Goal: Task Accomplishment & Management: Manage account settings

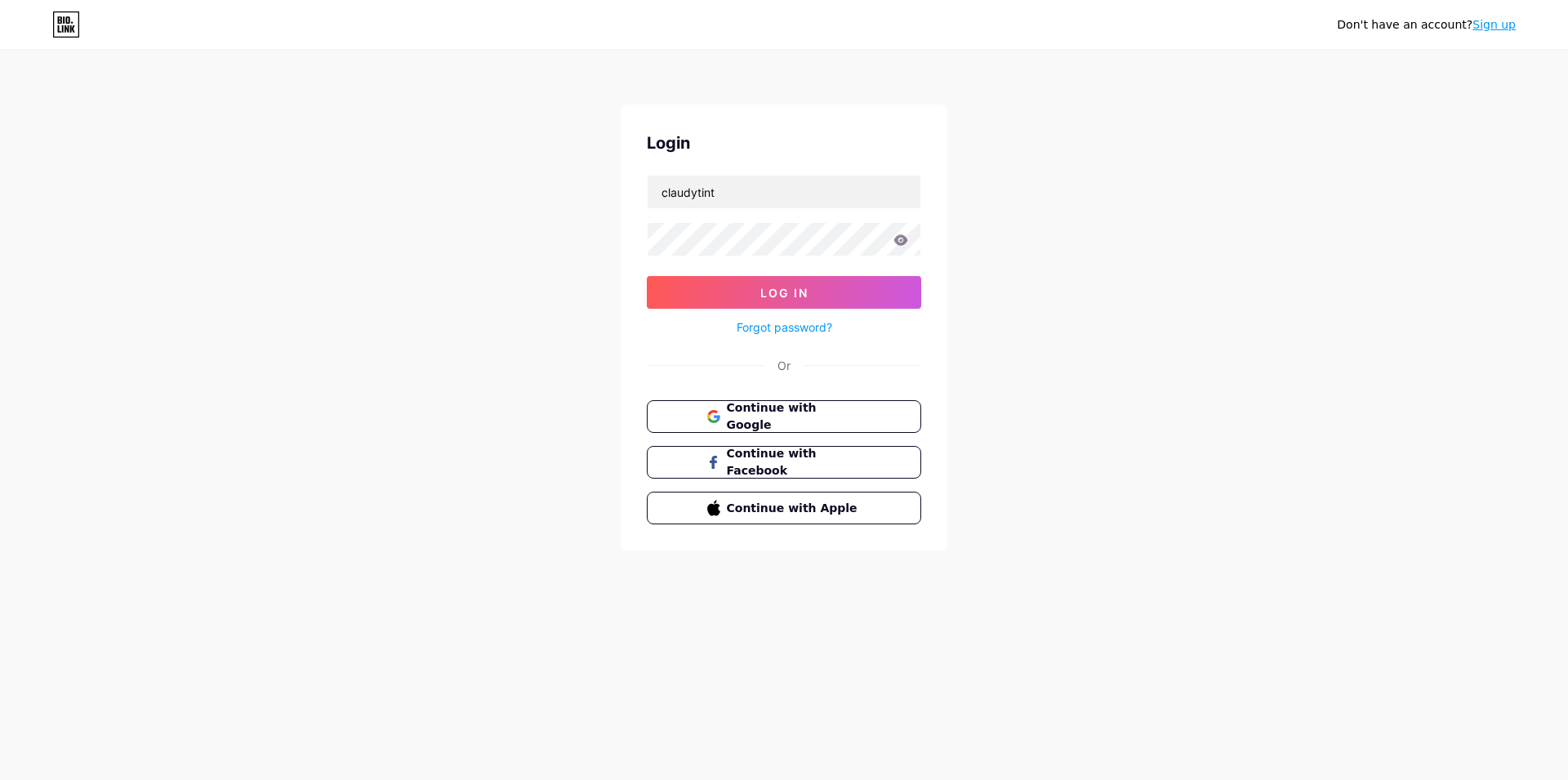
type input "claudytint"
click at [897, 237] on icon at bounding box center [901, 239] width 14 height 10
click at [876, 286] on button "Log In" at bounding box center [784, 291] width 275 height 33
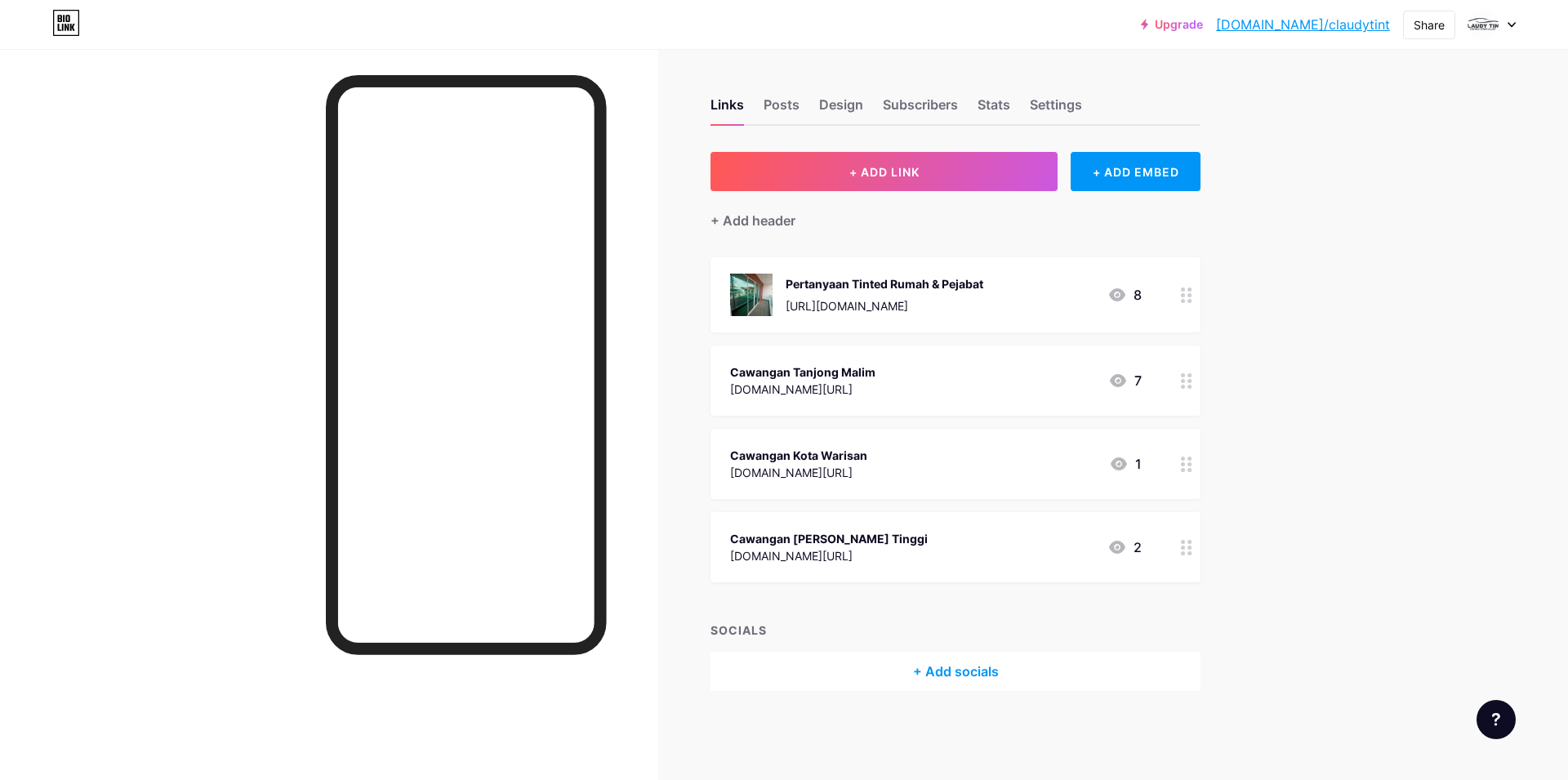
click at [1186, 545] on icon at bounding box center [1187, 547] width 11 height 16
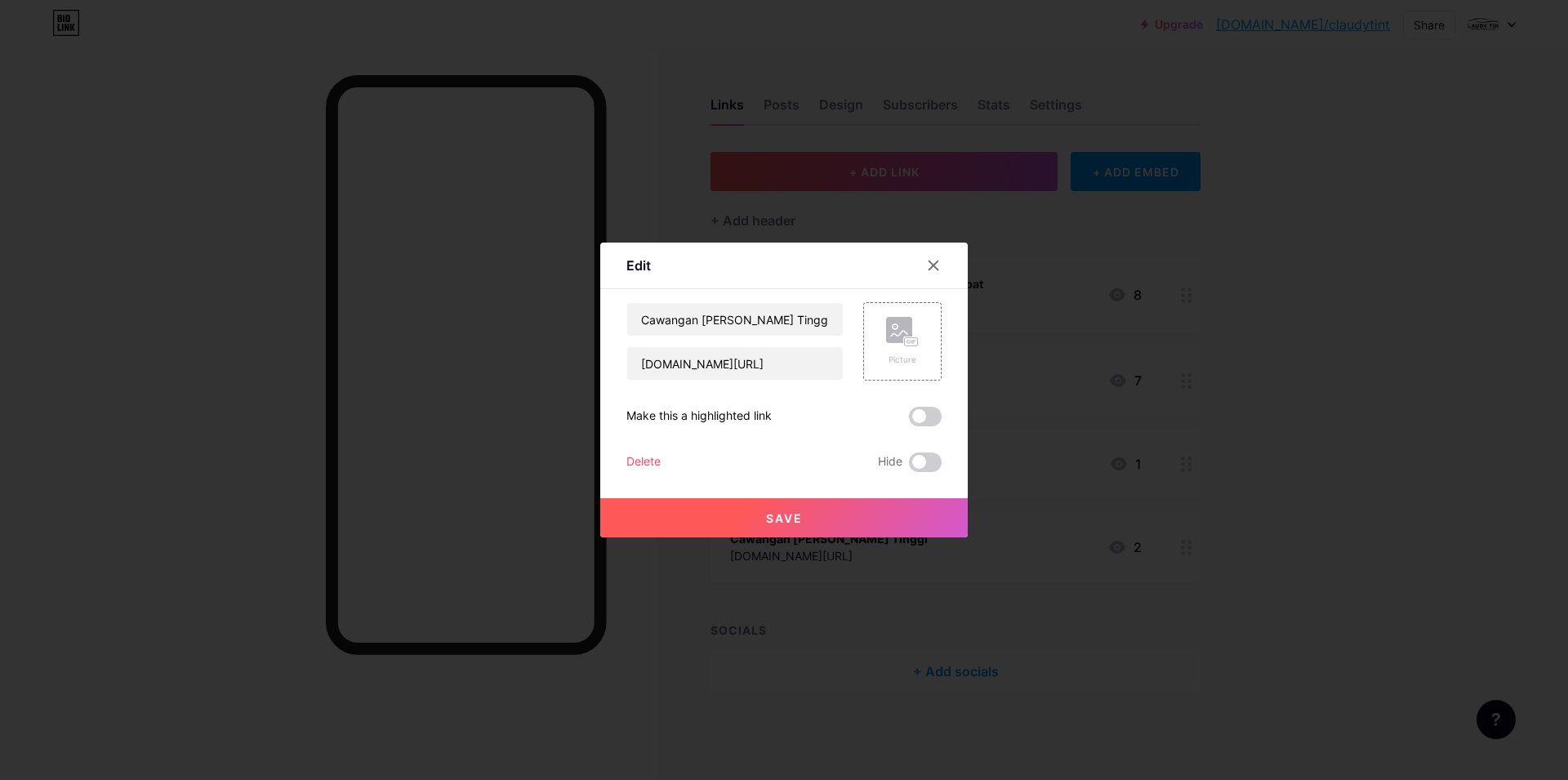
click at [1187, 552] on div at bounding box center [784, 390] width 1568 height 780
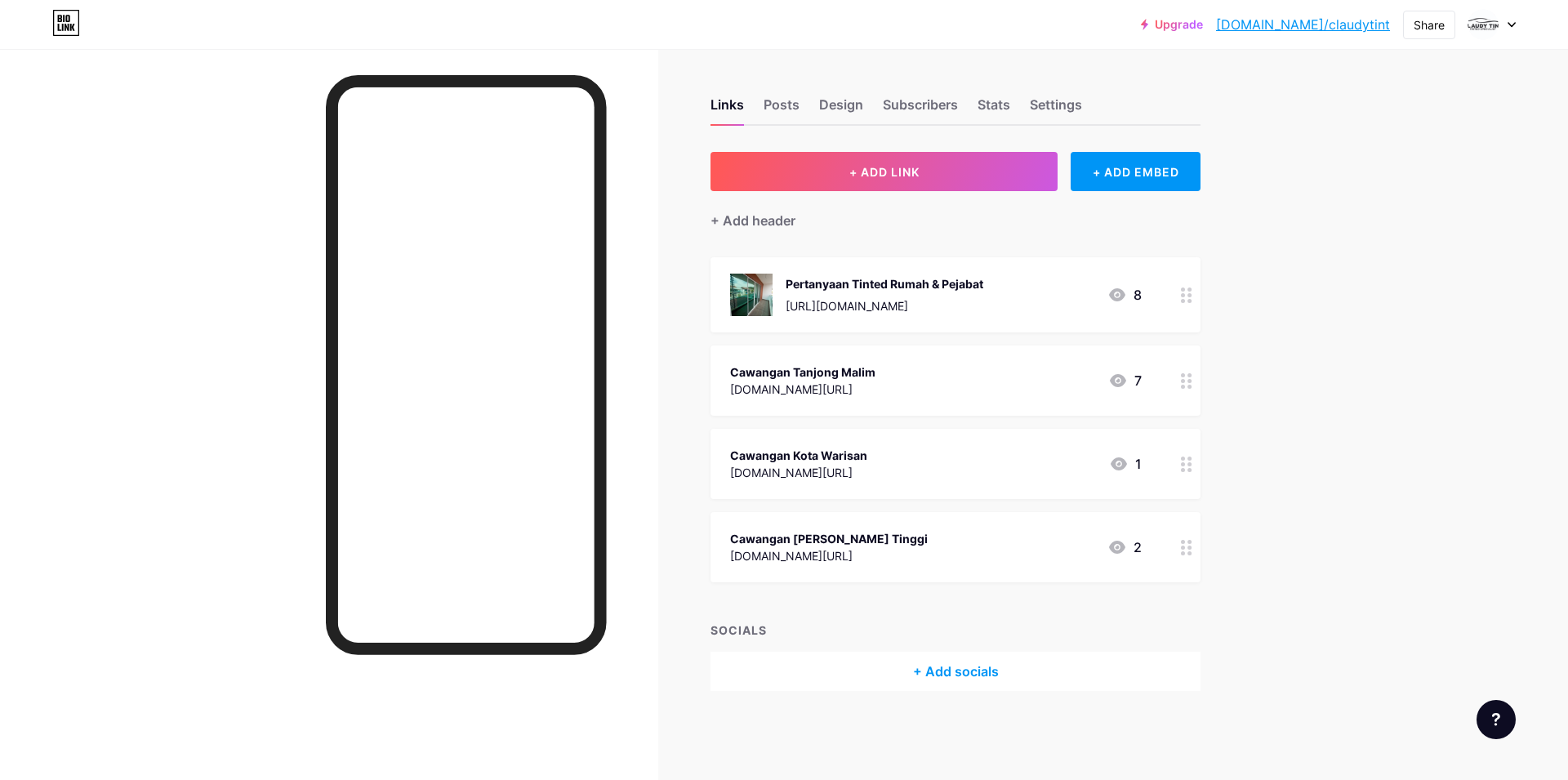
click at [1187, 552] on icon at bounding box center [1187, 547] width 11 height 16
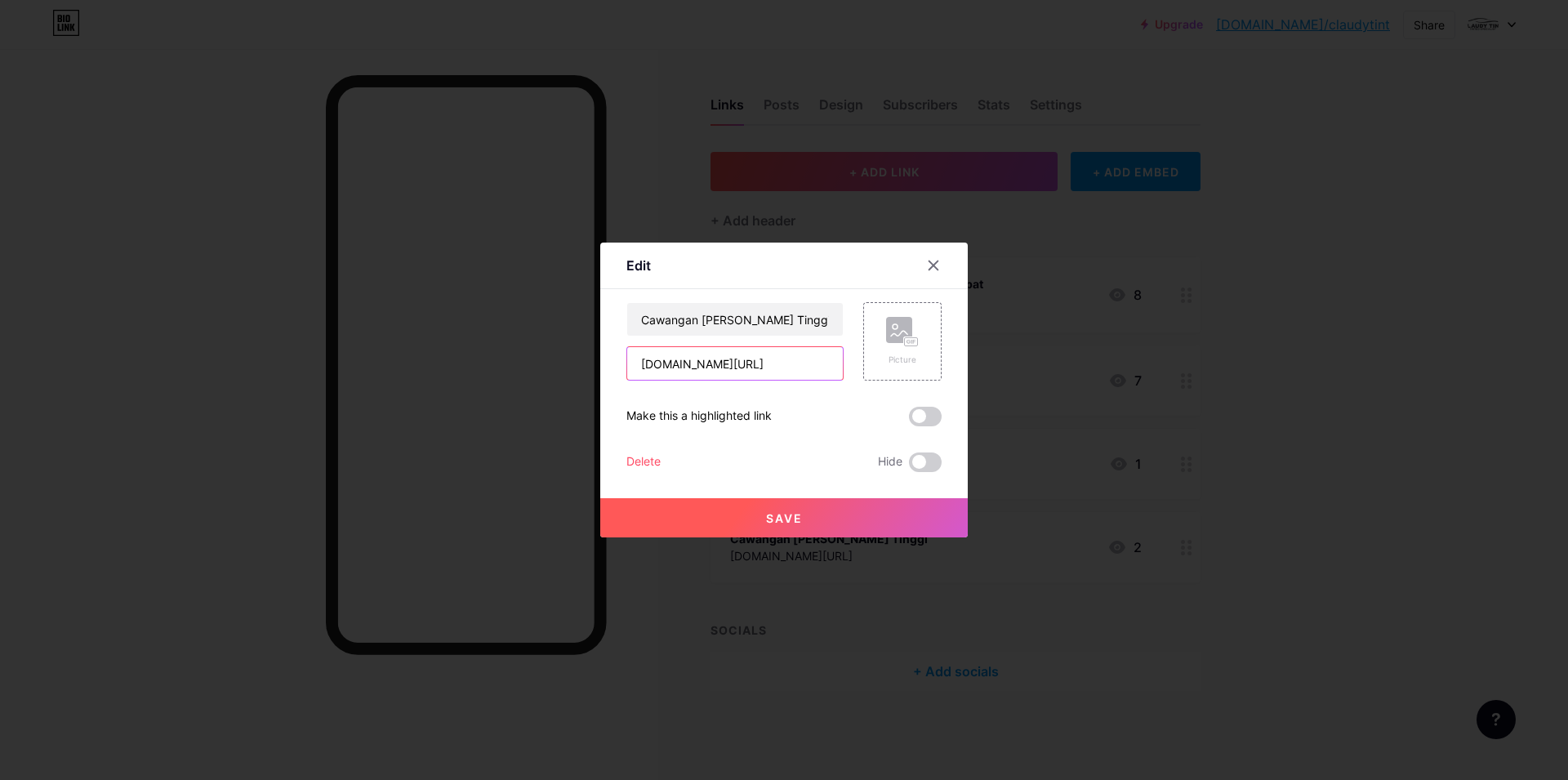
click at [821, 364] on input "[DOMAIN_NAME][URL]" at bounding box center [734, 362] width 216 height 33
click at [927, 261] on div at bounding box center [933, 264] width 29 height 29
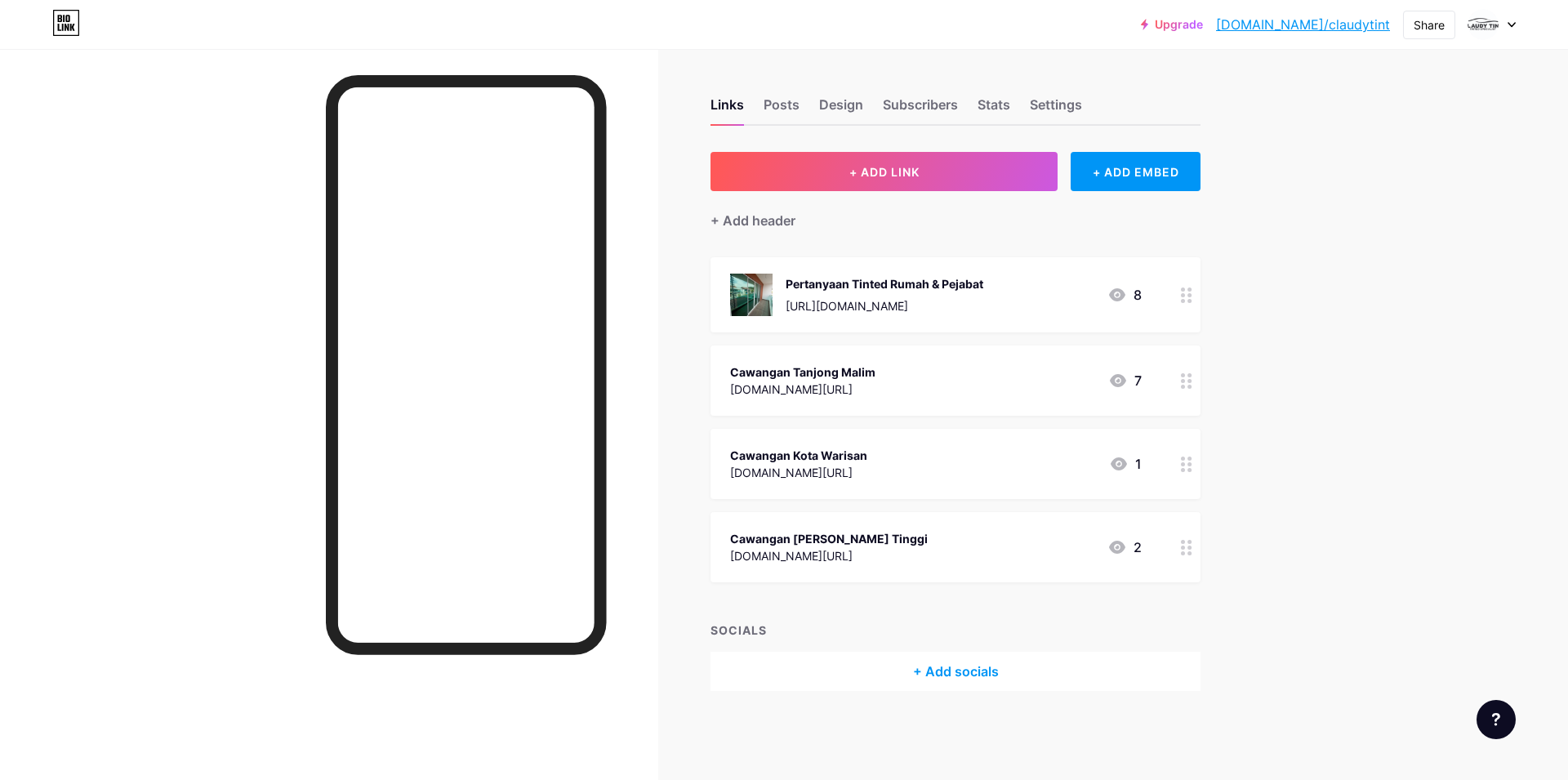
click at [1190, 465] on icon at bounding box center [1187, 463] width 11 height 16
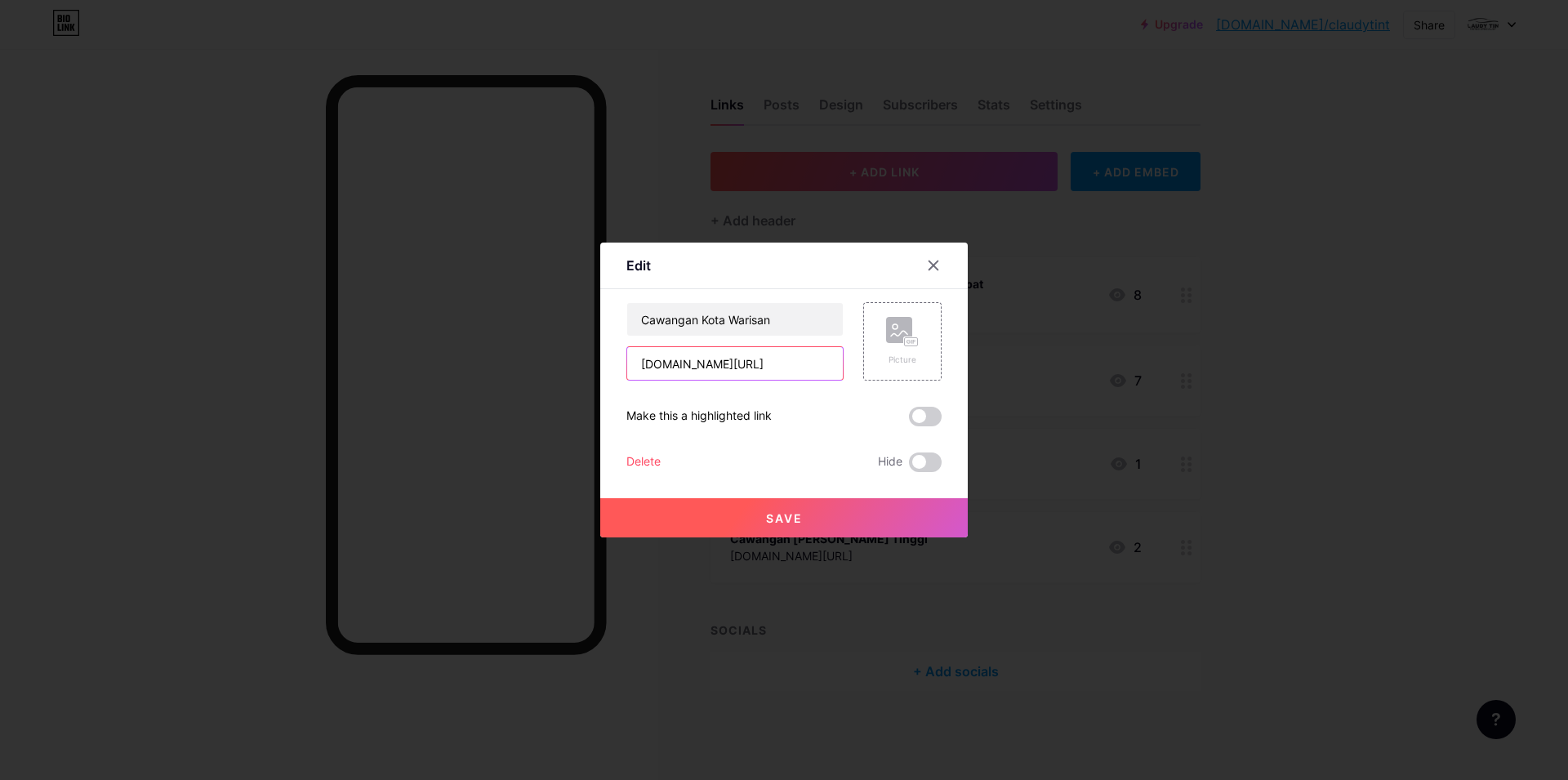
drag, startPoint x: 788, startPoint y: 367, endPoint x: 797, endPoint y: 367, distance: 9.0
click at [797, 367] on input "[DOMAIN_NAME][URL]" at bounding box center [734, 362] width 216 height 33
click at [937, 262] on icon at bounding box center [934, 265] width 13 height 13
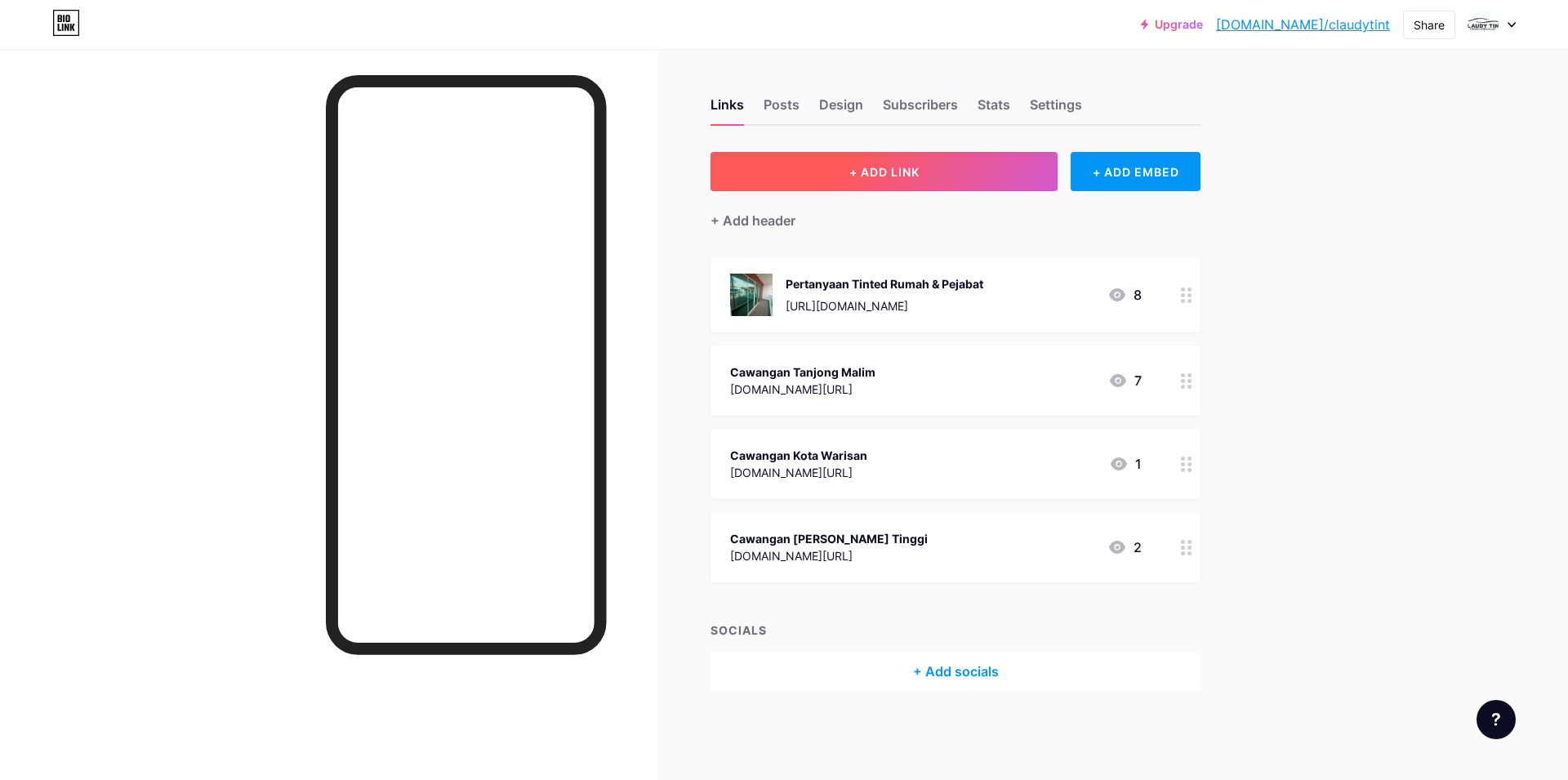
click at [972, 163] on button "+ ADD LINK" at bounding box center [883, 172] width 347 height 39
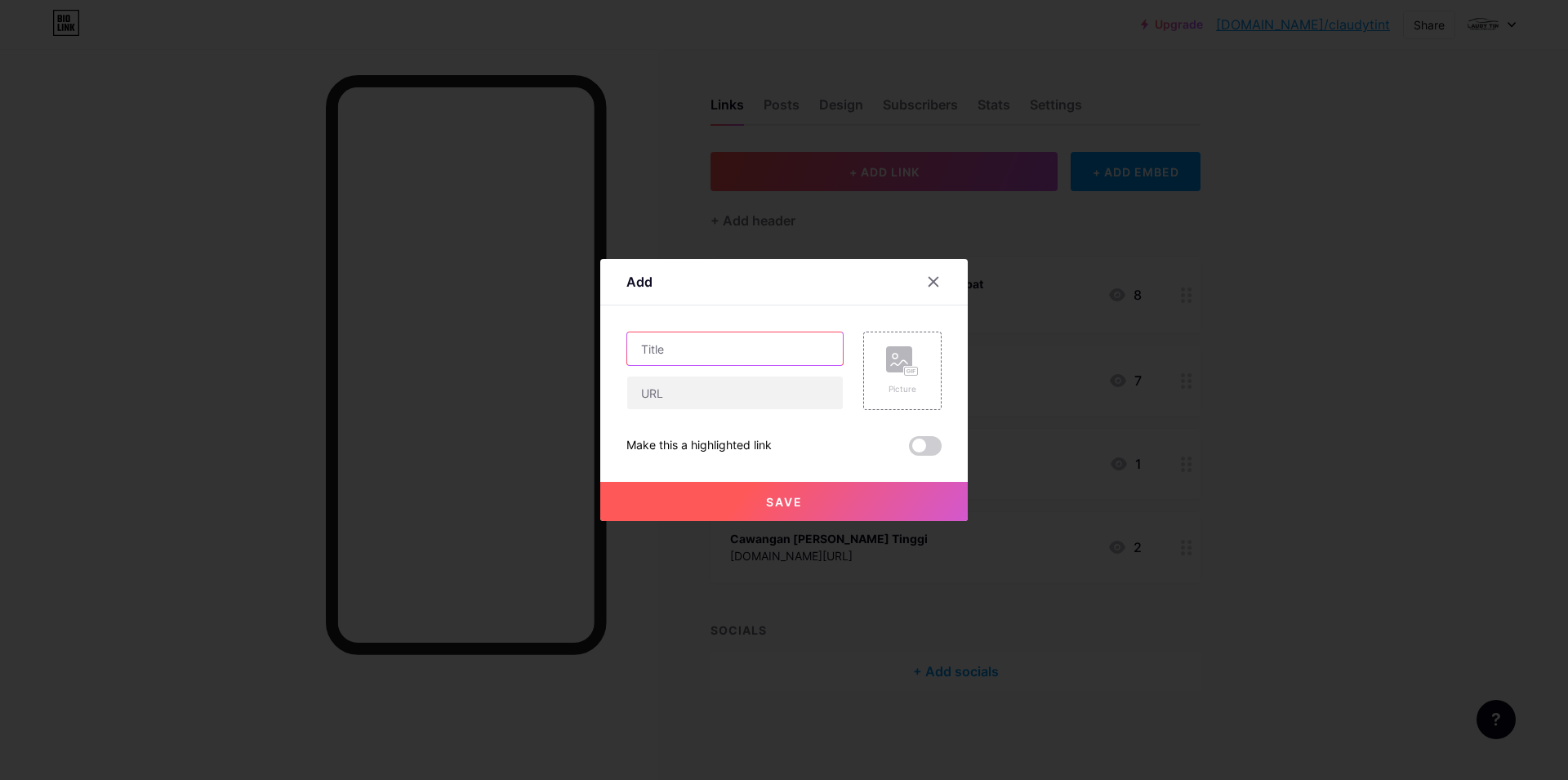
click at [758, 353] on input "text" at bounding box center [734, 348] width 216 height 33
type input "Cawangan Klang"
click at [936, 282] on icon at bounding box center [934, 281] width 13 height 13
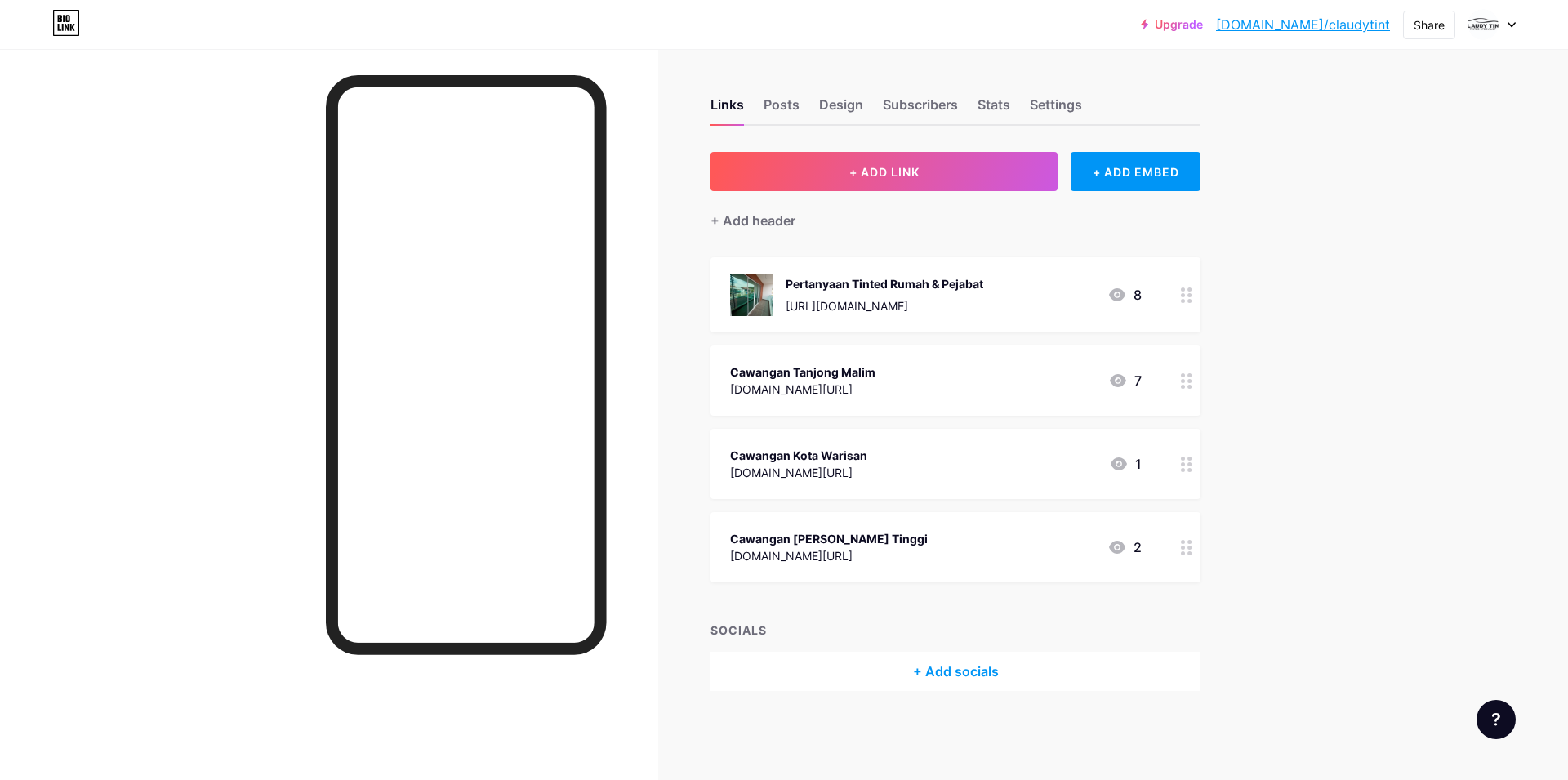
click at [876, 383] on div "[DOMAIN_NAME][URL]" at bounding box center [803, 389] width 146 height 17
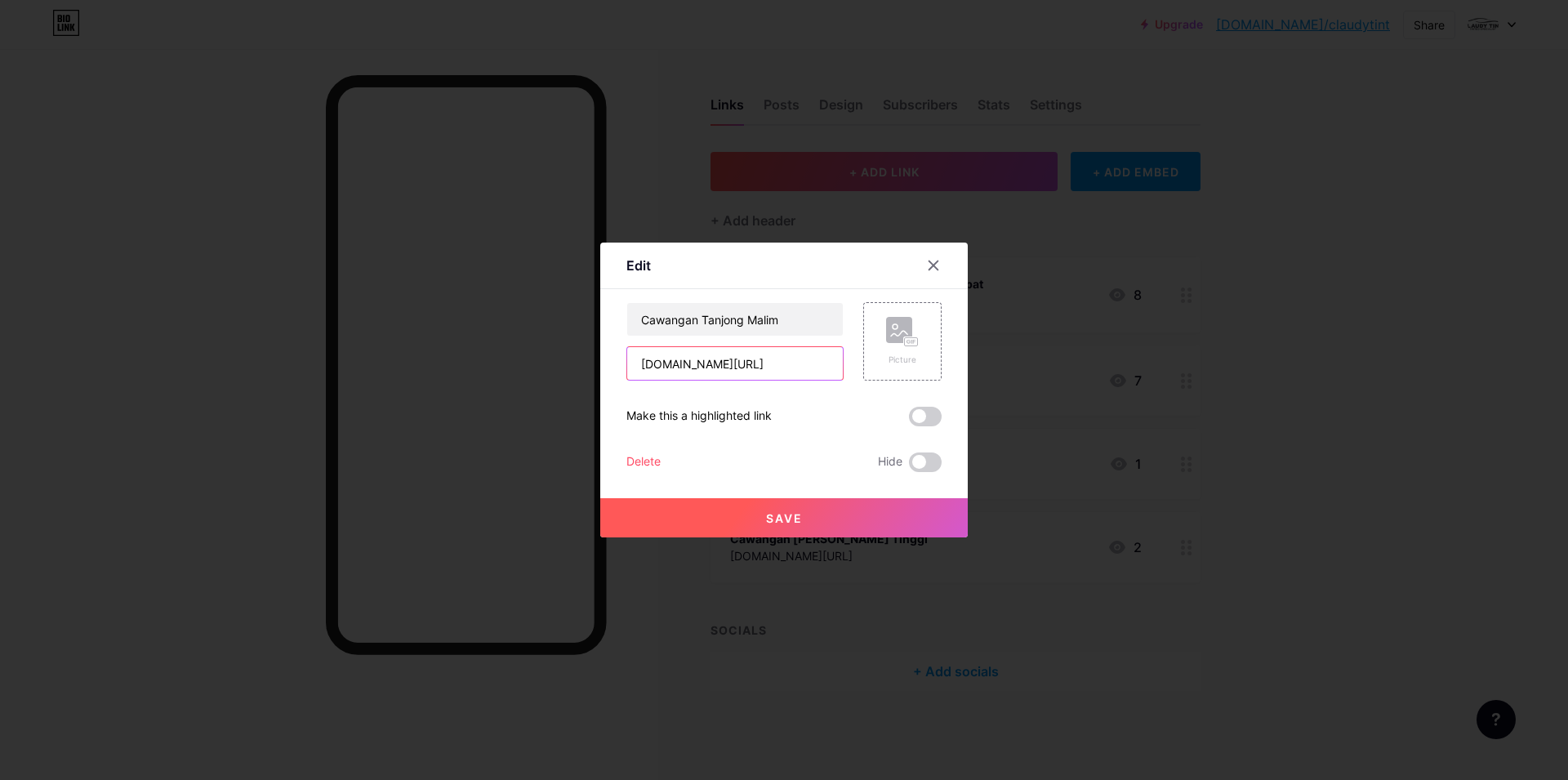
scroll to position [0, 22]
drag, startPoint x: 643, startPoint y: 362, endPoint x: 991, endPoint y: 359, distance: 348.0
click at [843, 359] on input "[DOMAIN_NAME][URL]" at bounding box center [734, 362] width 216 height 33
click at [934, 265] on icon at bounding box center [934, 266] width 9 height 9
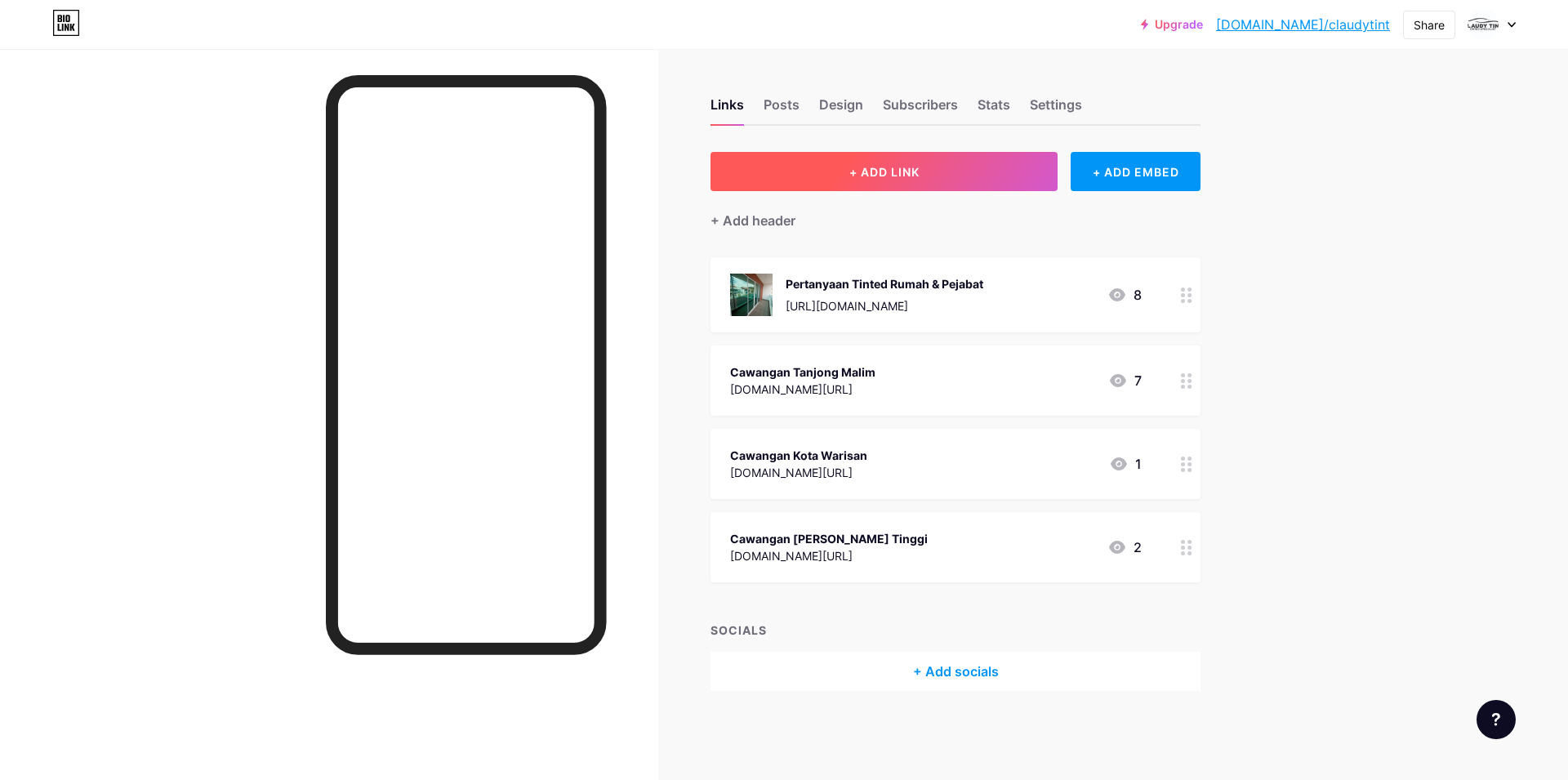
click at [871, 170] on span "+ ADD LINK" at bounding box center [884, 172] width 70 height 14
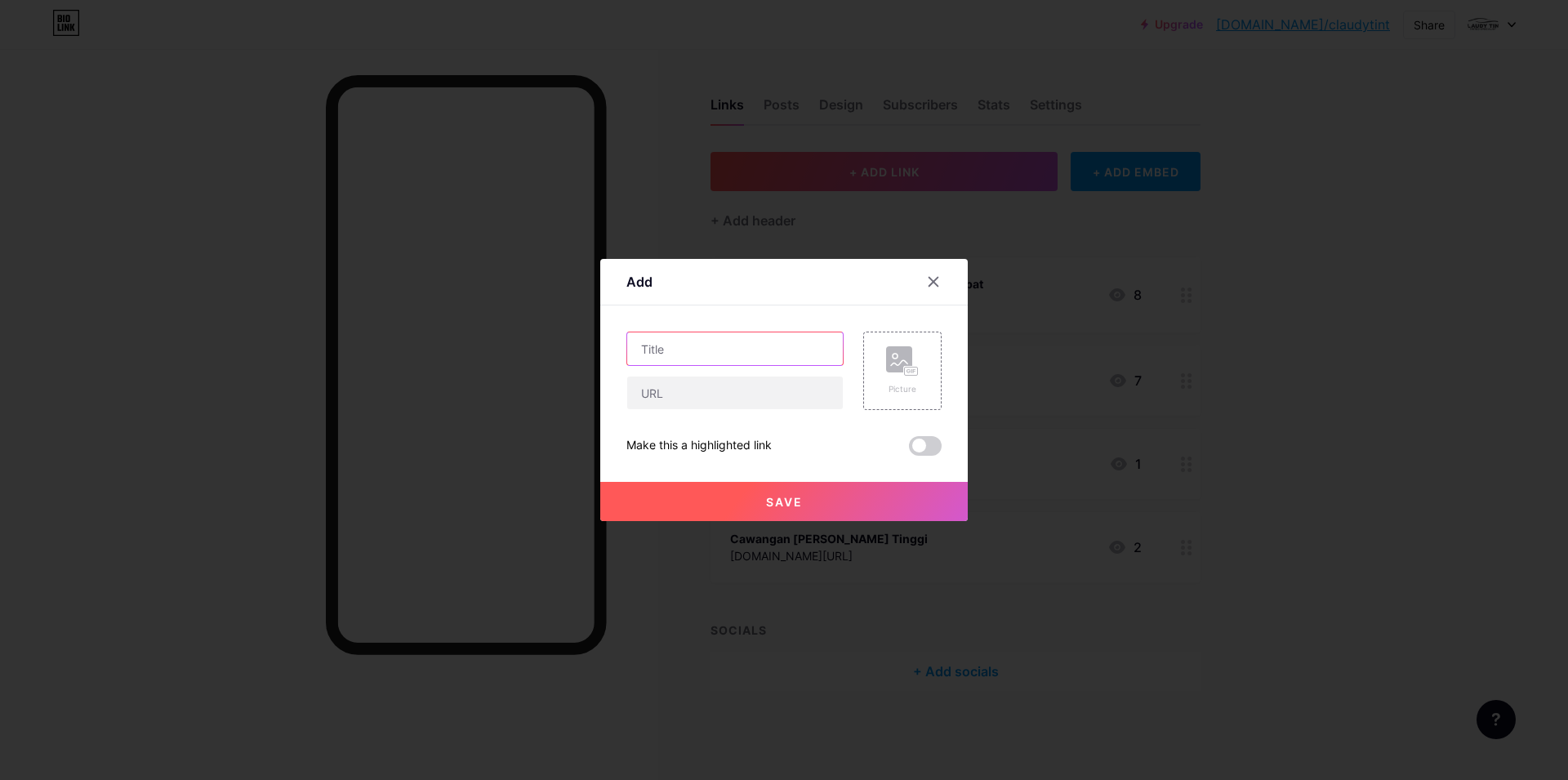
click at [727, 354] on input "text" at bounding box center [734, 348] width 216 height 33
type input "Cawangan Klang"
click at [721, 385] on input "text" at bounding box center [734, 392] width 216 height 33
paste input "[DOMAIN_NAME][URL]"
drag, startPoint x: 786, startPoint y: 395, endPoint x: 859, endPoint y: 394, distance: 73.0
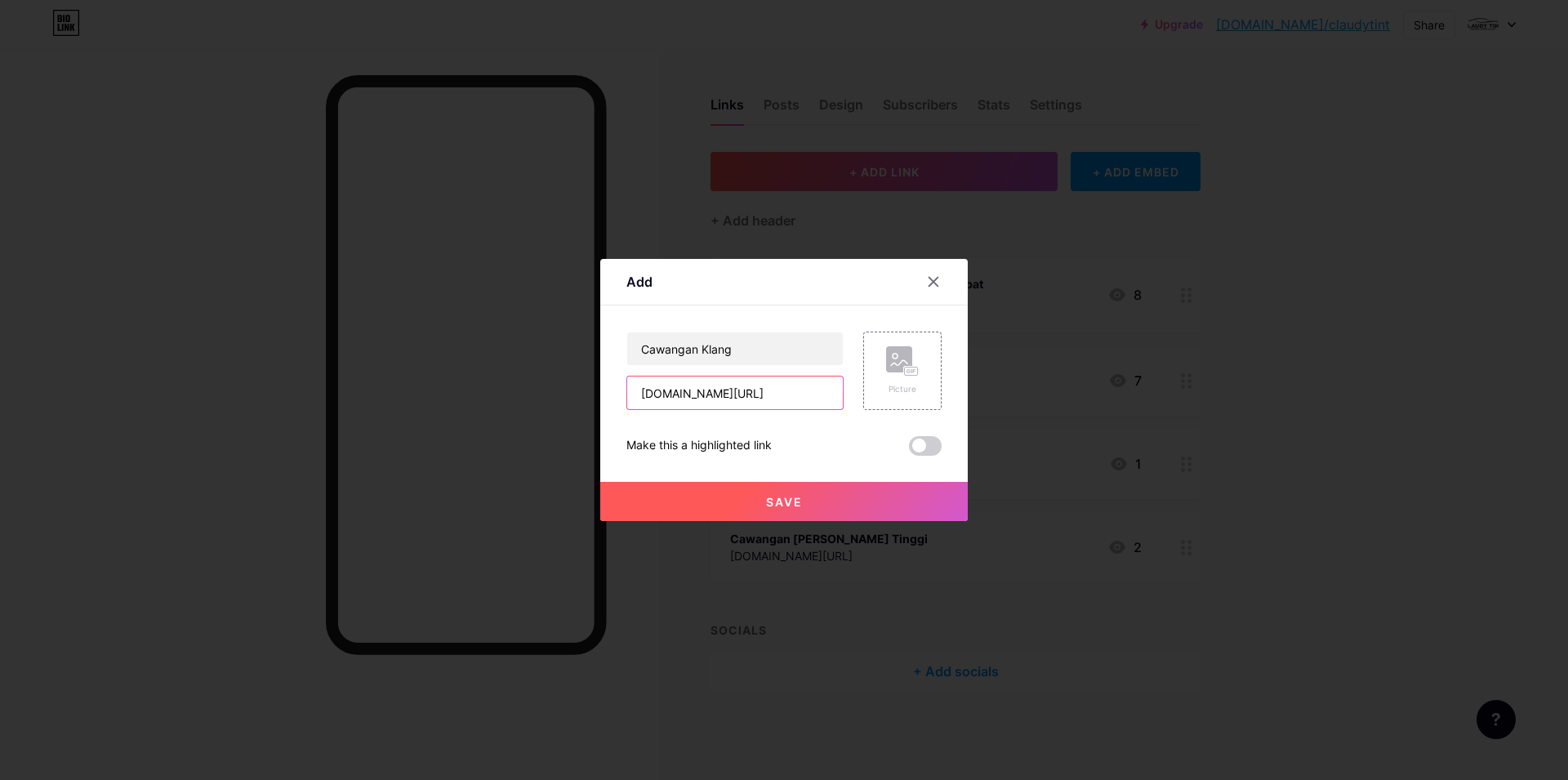
click at [843, 394] on input "[DOMAIN_NAME][URL]" at bounding box center [734, 392] width 216 height 33
drag, startPoint x: 745, startPoint y: 391, endPoint x: 792, endPoint y: 391, distance: 47.0
click at [792, 391] on input "[DOMAIN_NAME][URL]" at bounding box center [734, 392] width 216 height 33
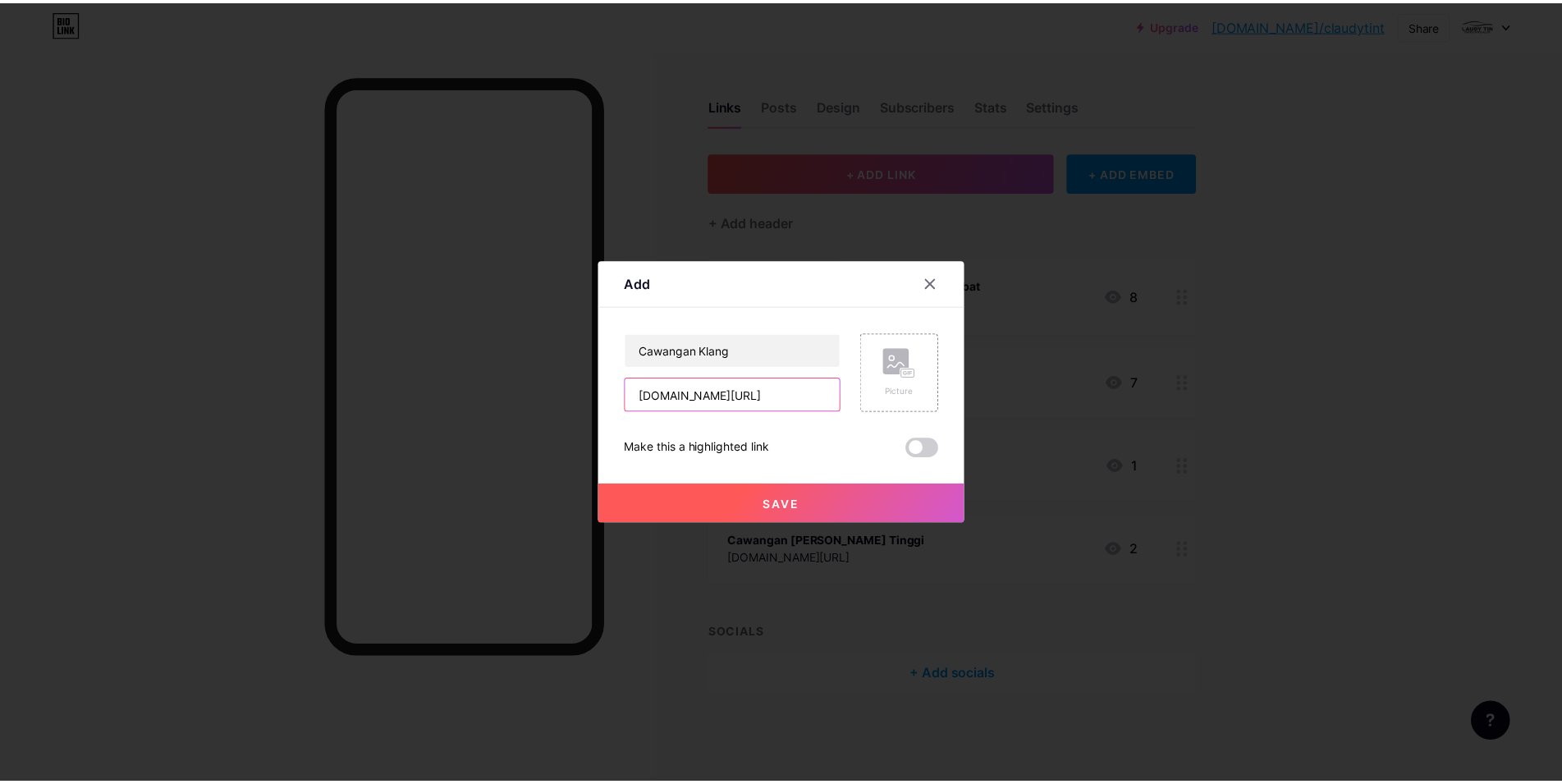
scroll to position [0, 0]
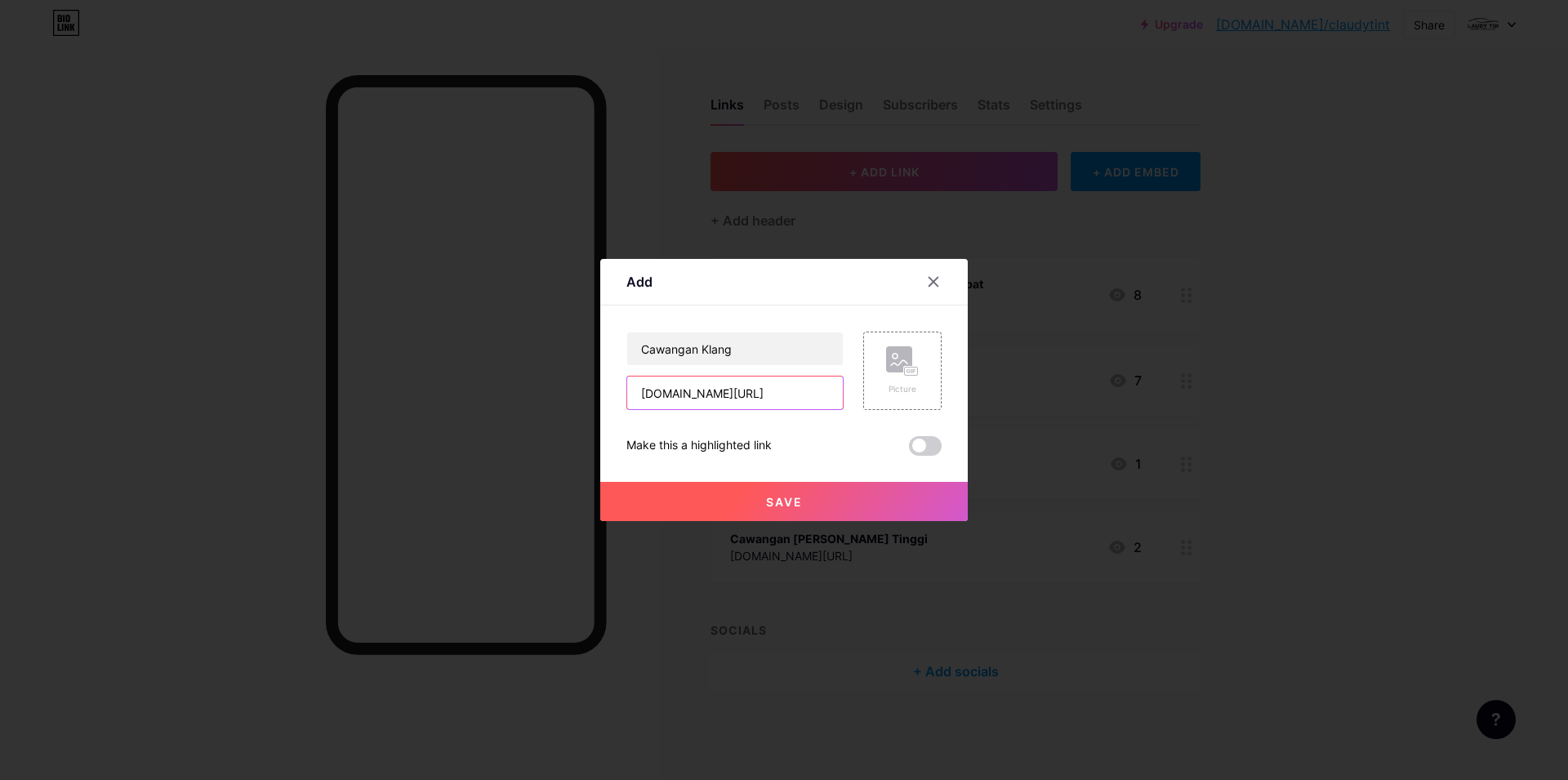
type input "[DOMAIN_NAME][URL]"
click at [883, 489] on button "Save" at bounding box center [783, 502] width 367 height 39
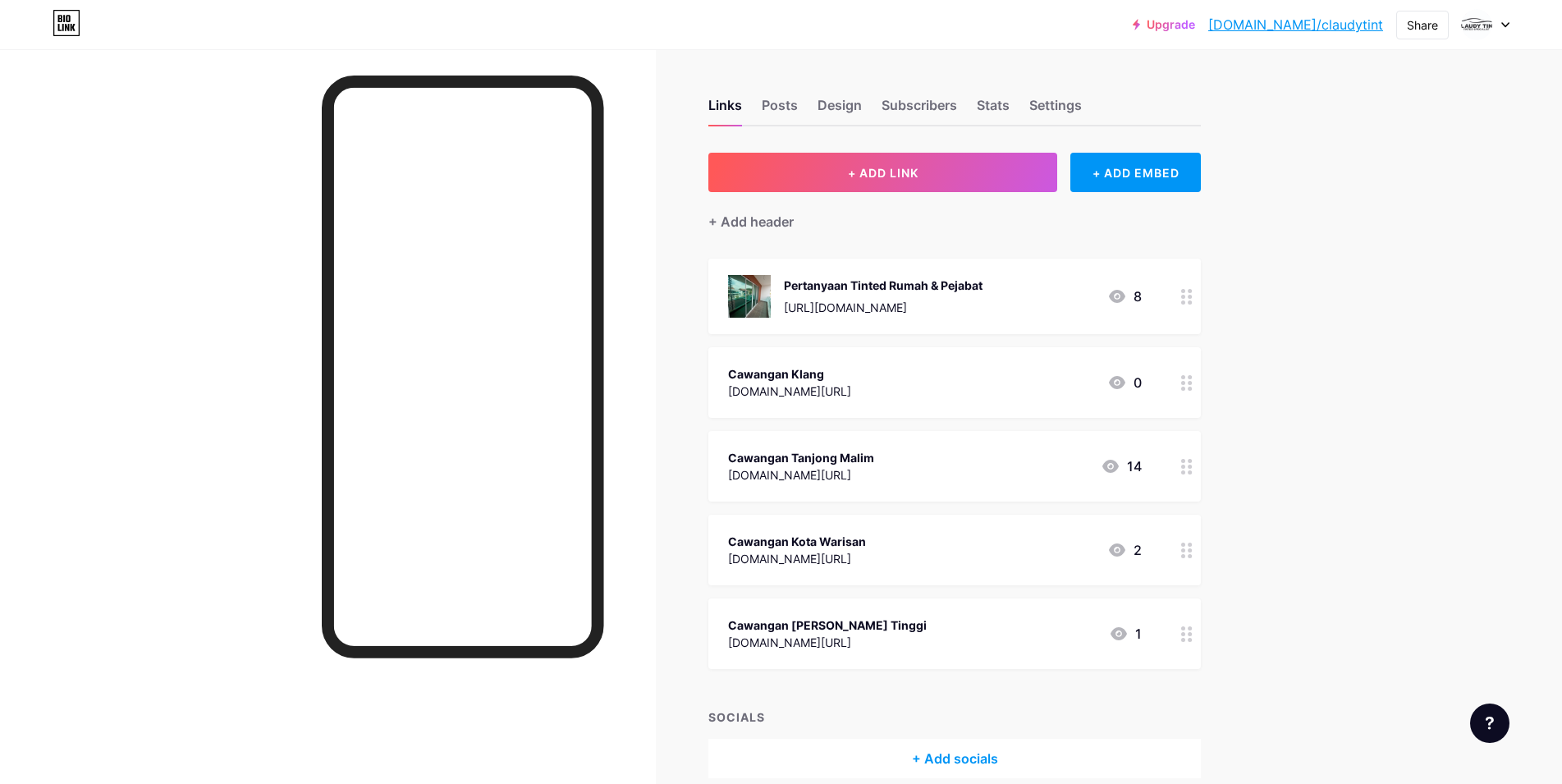
drag, startPoint x: 1161, startPoint y: 464, endPoint x: 1172, endPoint y: 373, distance: 91.7
click at [1172, 373] on span "Pertanyaan Tinted Rumah & Pejabat [URL][DOMAIN_NAME] 8 Cawangan Klang [DOMAIN_N…" at bounding box center [954, 463] width 492 height 410
click at [1192, 639] on icon at bounding box center [1186, 634] width 11 height 16
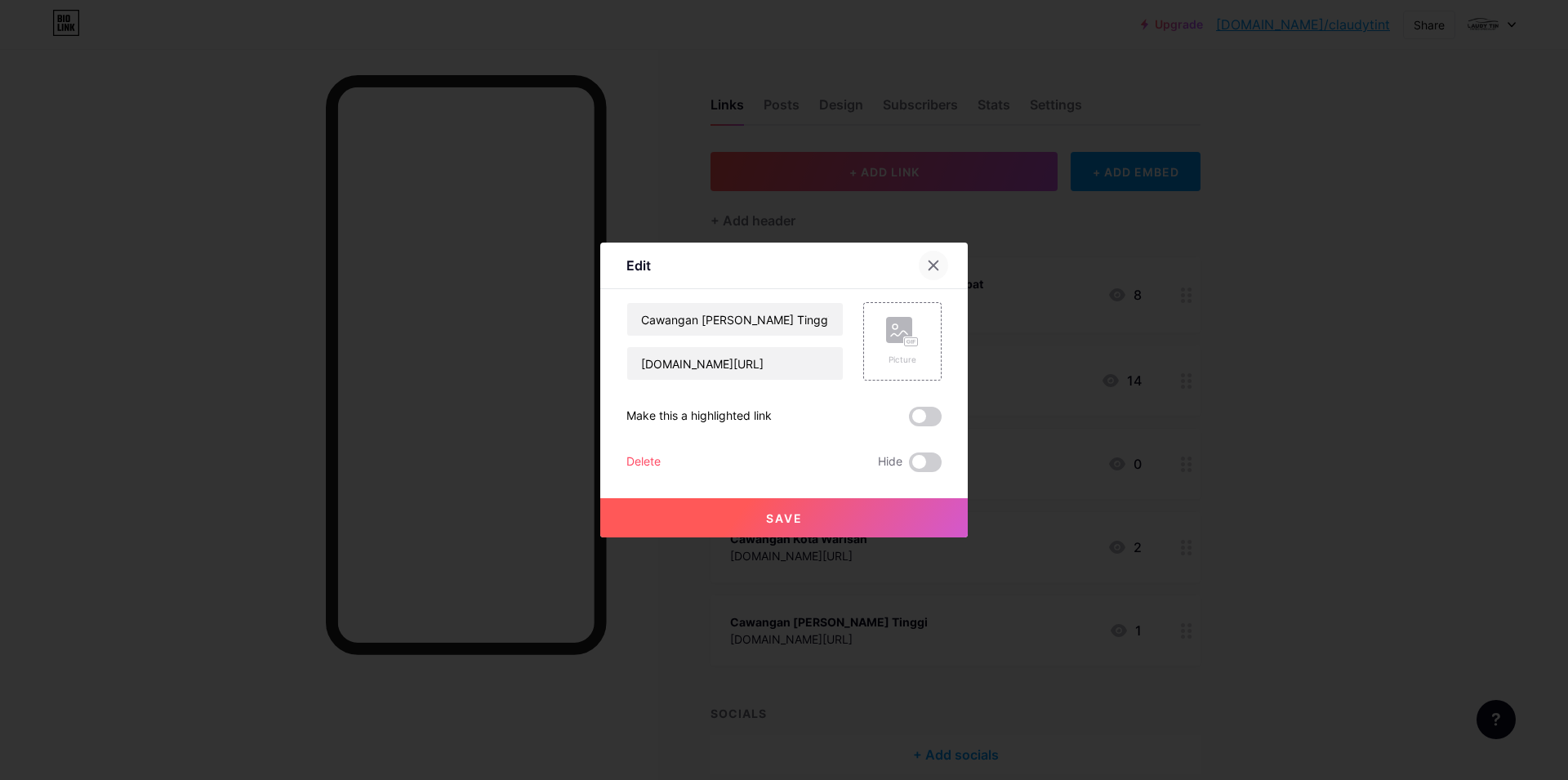
click at [927, 264] on div at bounding box center [933, 264] width 29 height 29
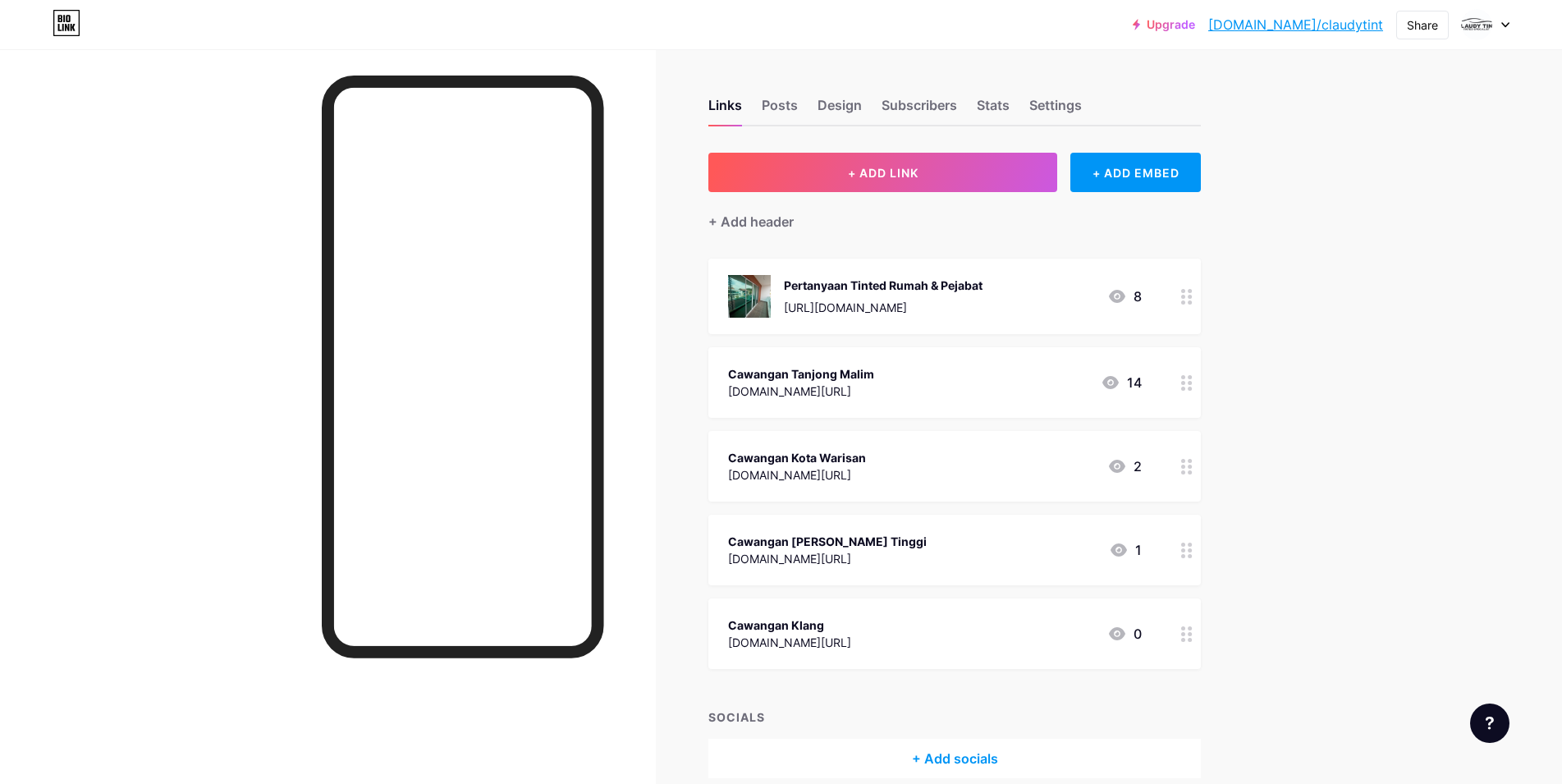
click at [952, 749] on div "+ Add socials" at bounding box center [954, 758] width 492 height 39
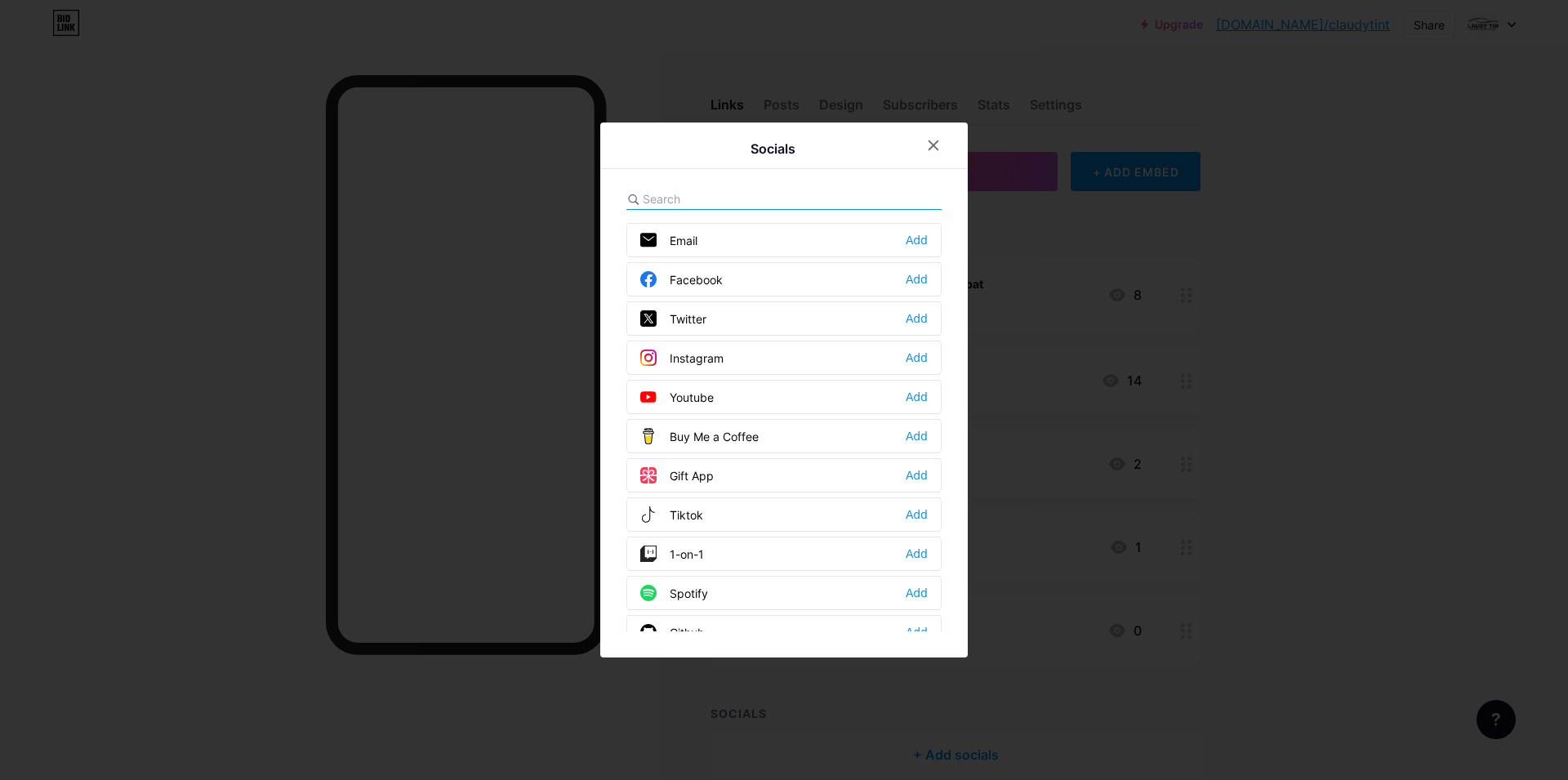
click at [720, 285] on div "Facebook" at bounding box center [681, 278] width 82 height 16
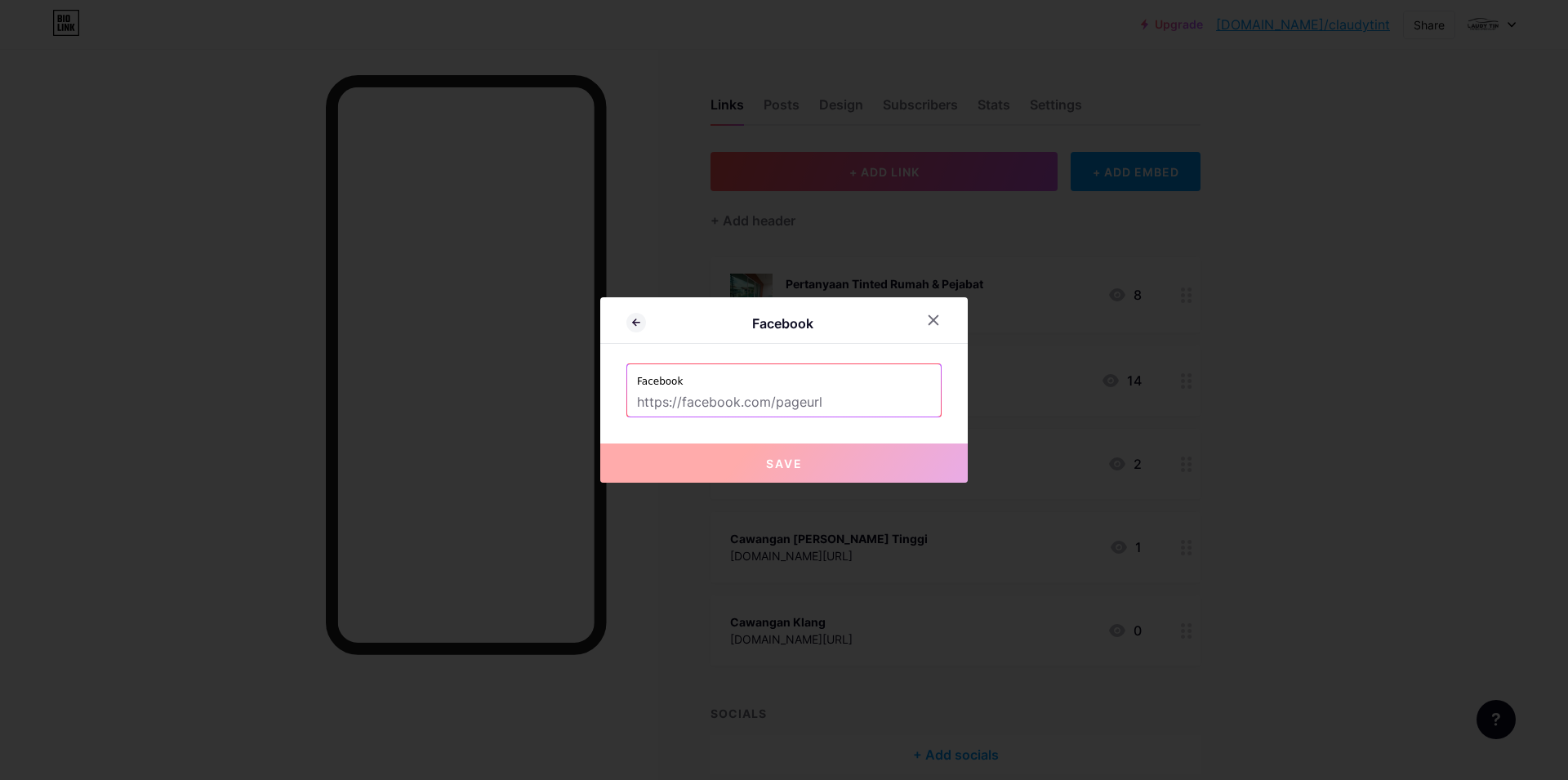
click at [838, 404] on input "text" at bounding box center [784, 403] width 294 height 28
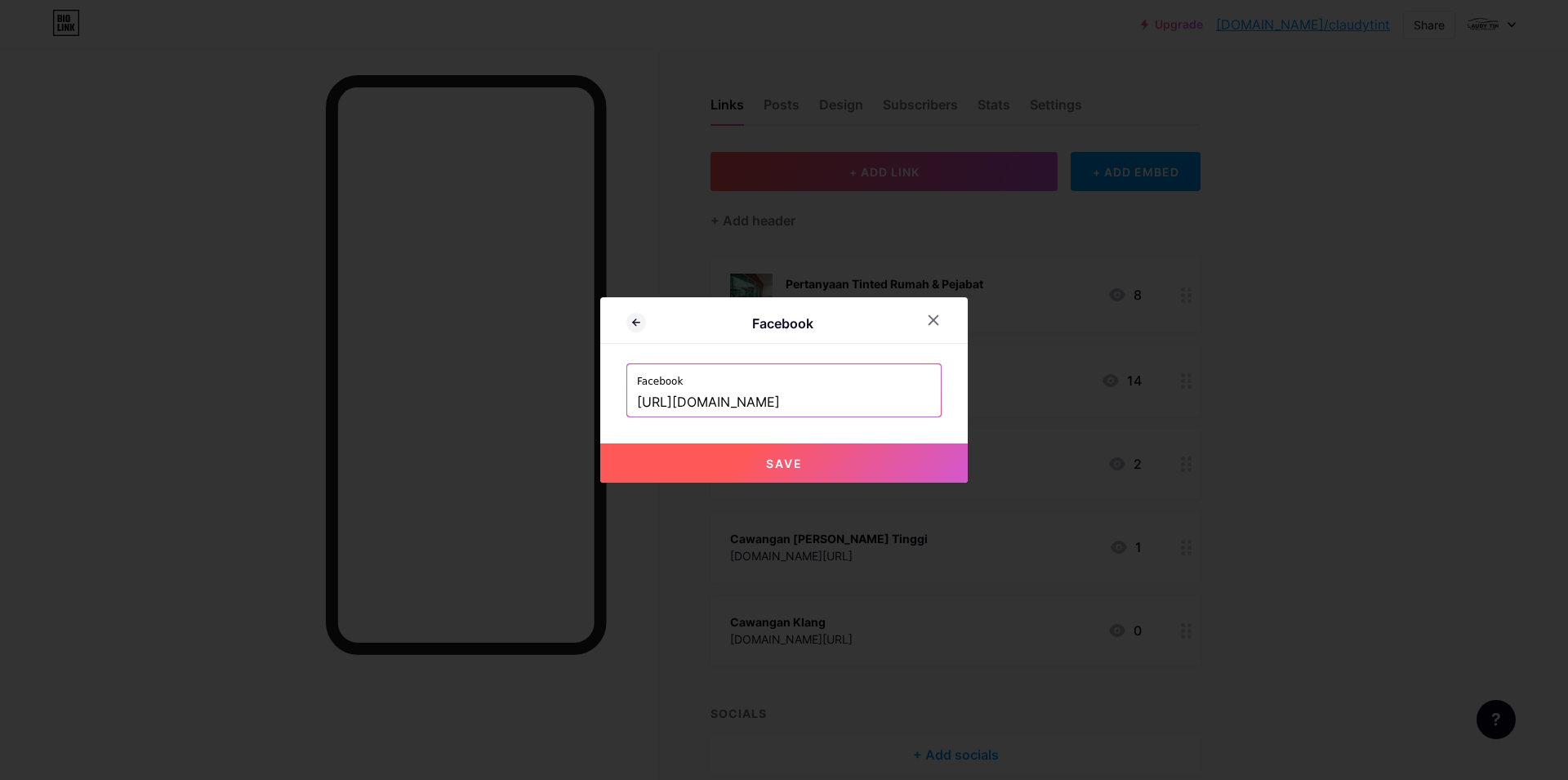
type input "[URL][DOMAIN_NAME]"
click at [706, 460] on button "Save" at bounding box center [783, 462] width 367 height 39
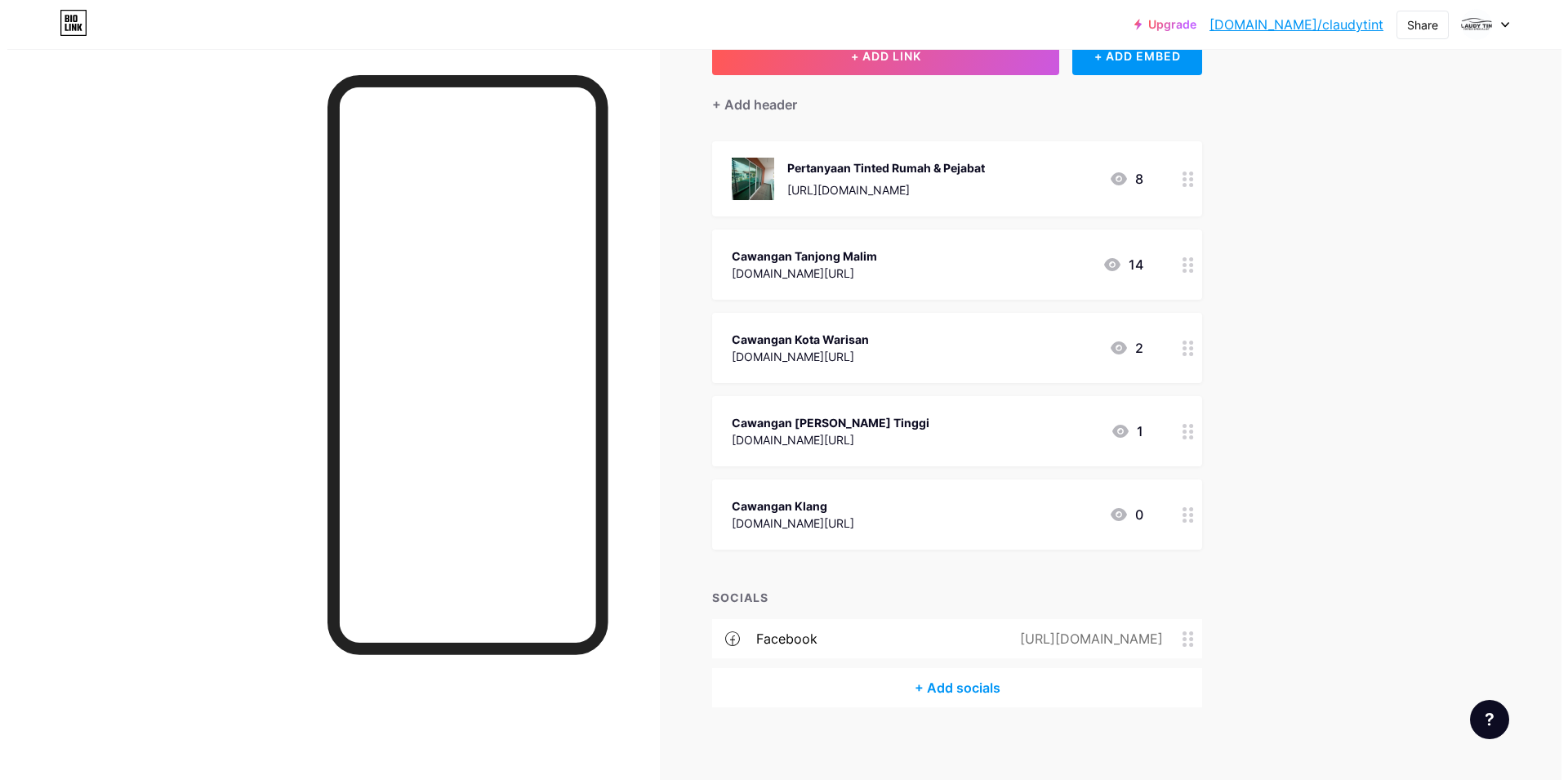
scroll to position [124, 0]
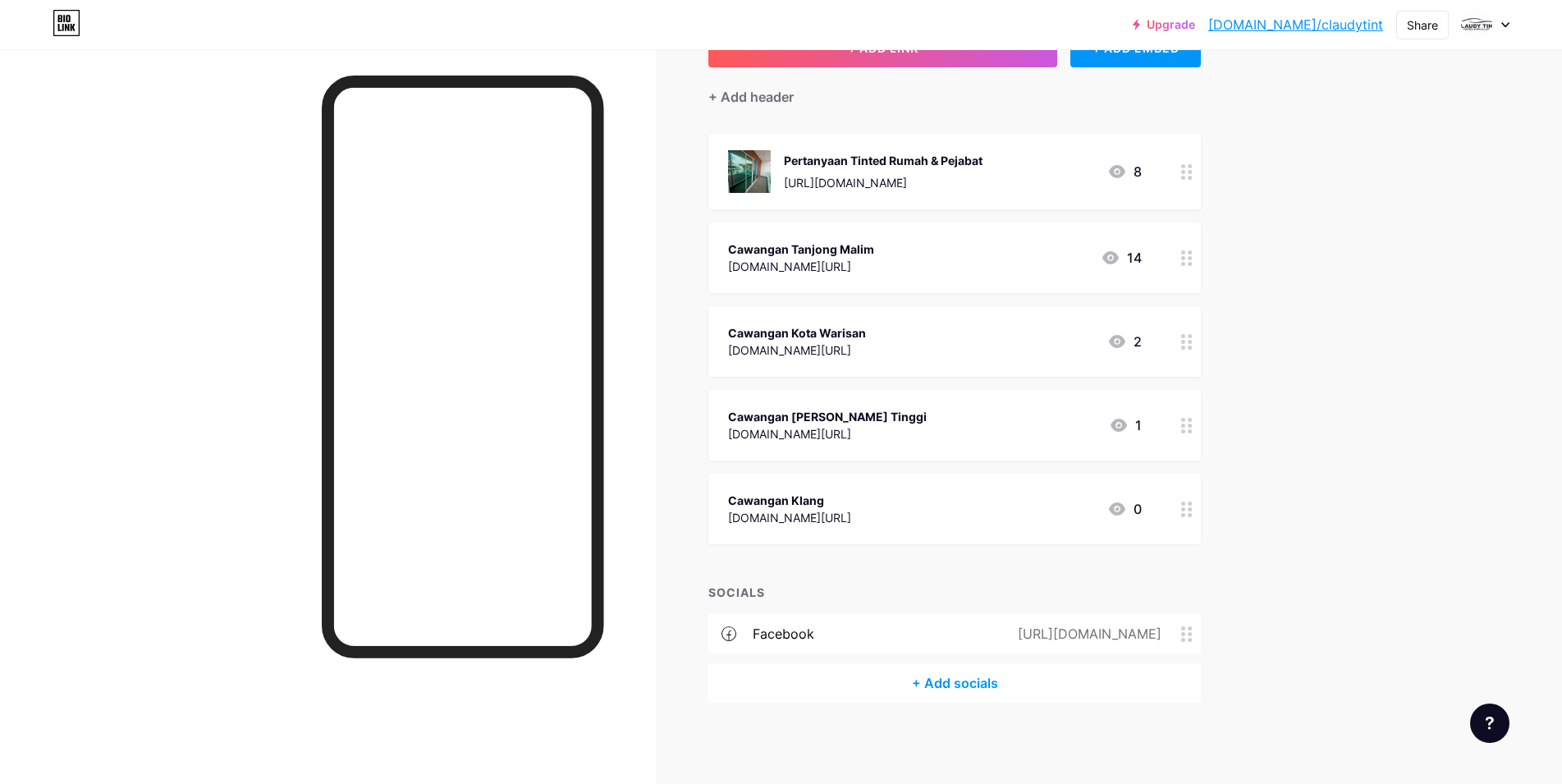
click at [977, 684] on div "+ Add socials" at bounding box center [954, 683] width 492 height 39
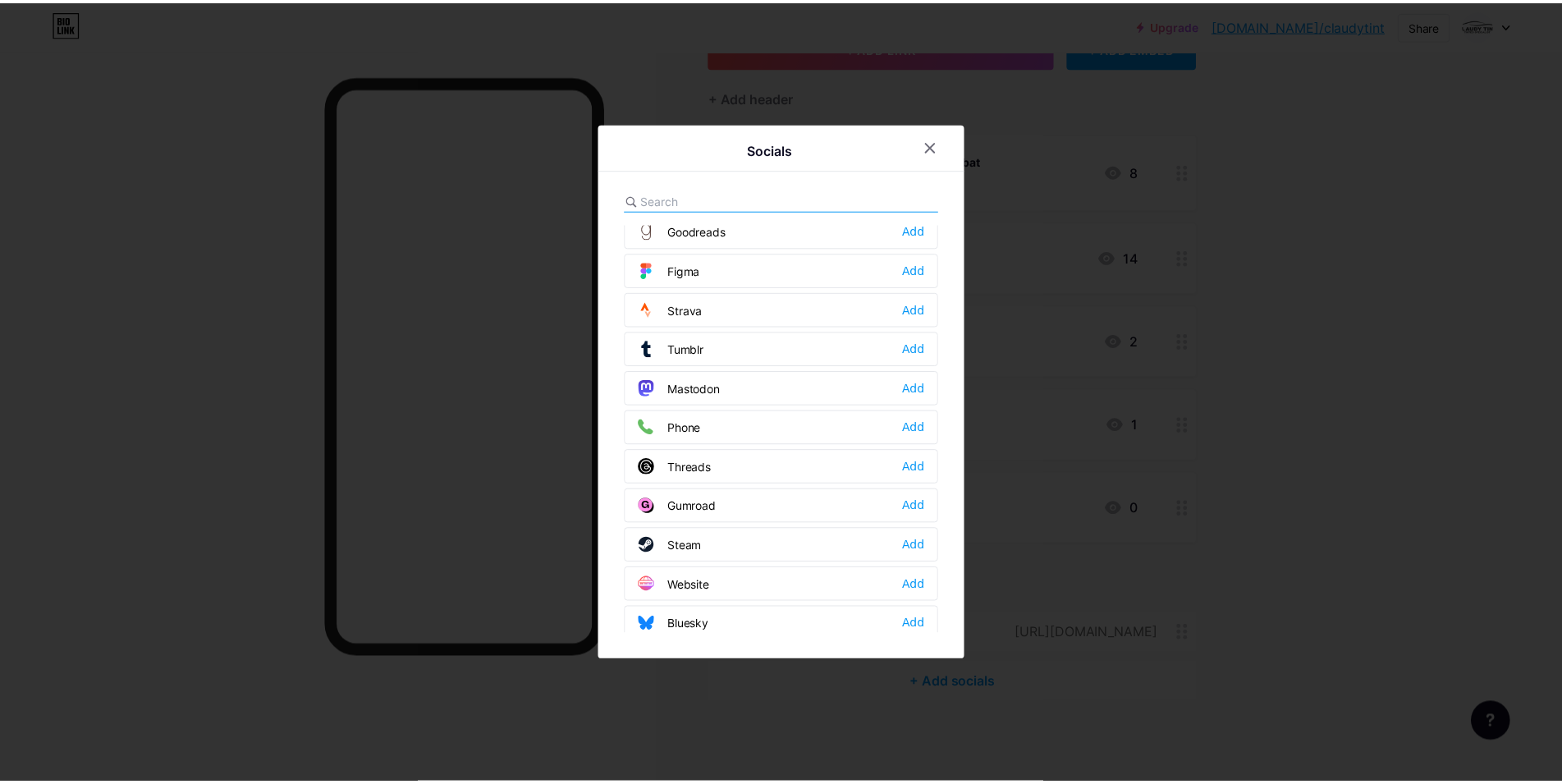
scroll to position [1480, 0]
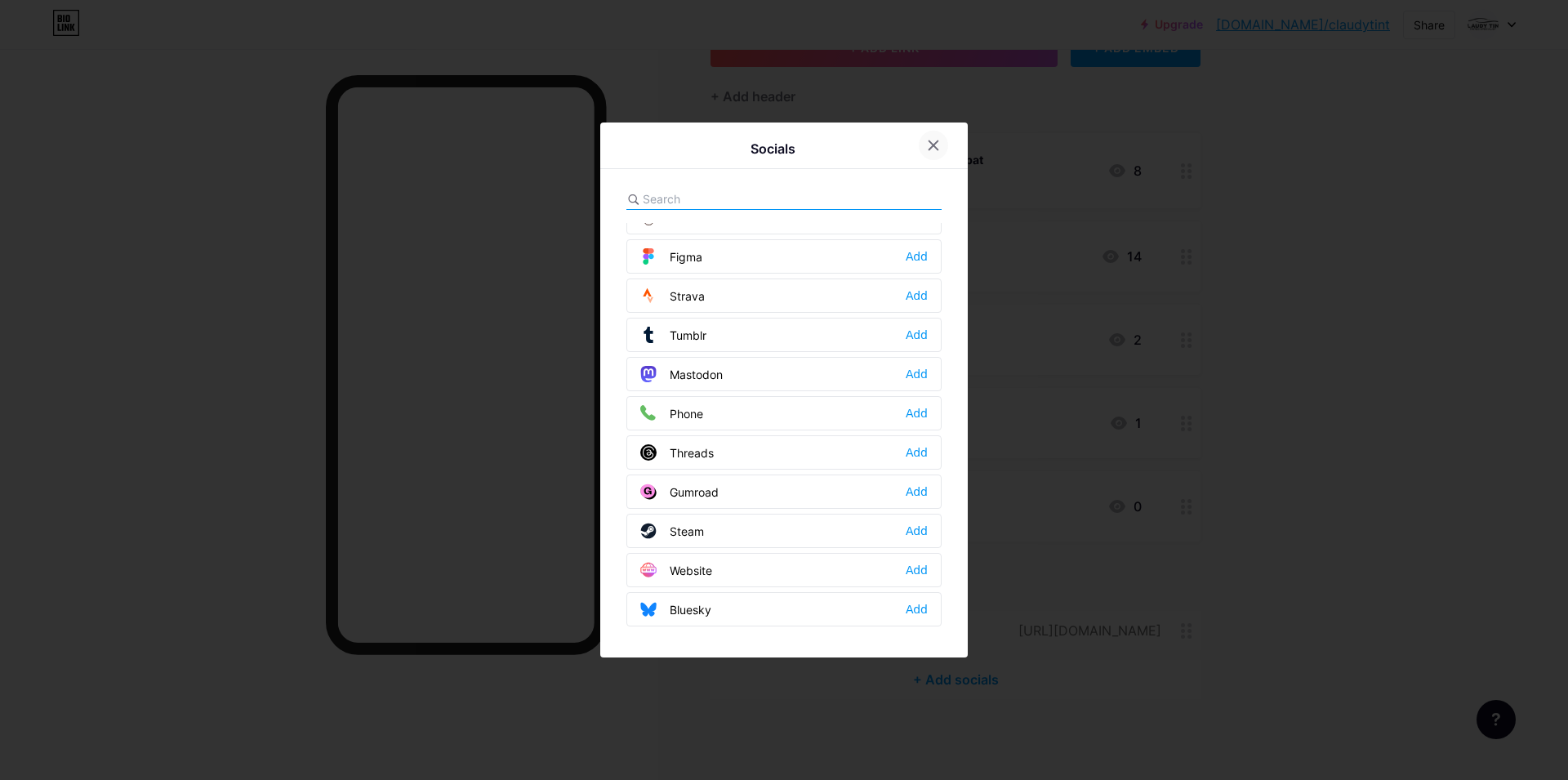
click at [931, 140] on icon at bounding box center [934, 146] width 13 height 13
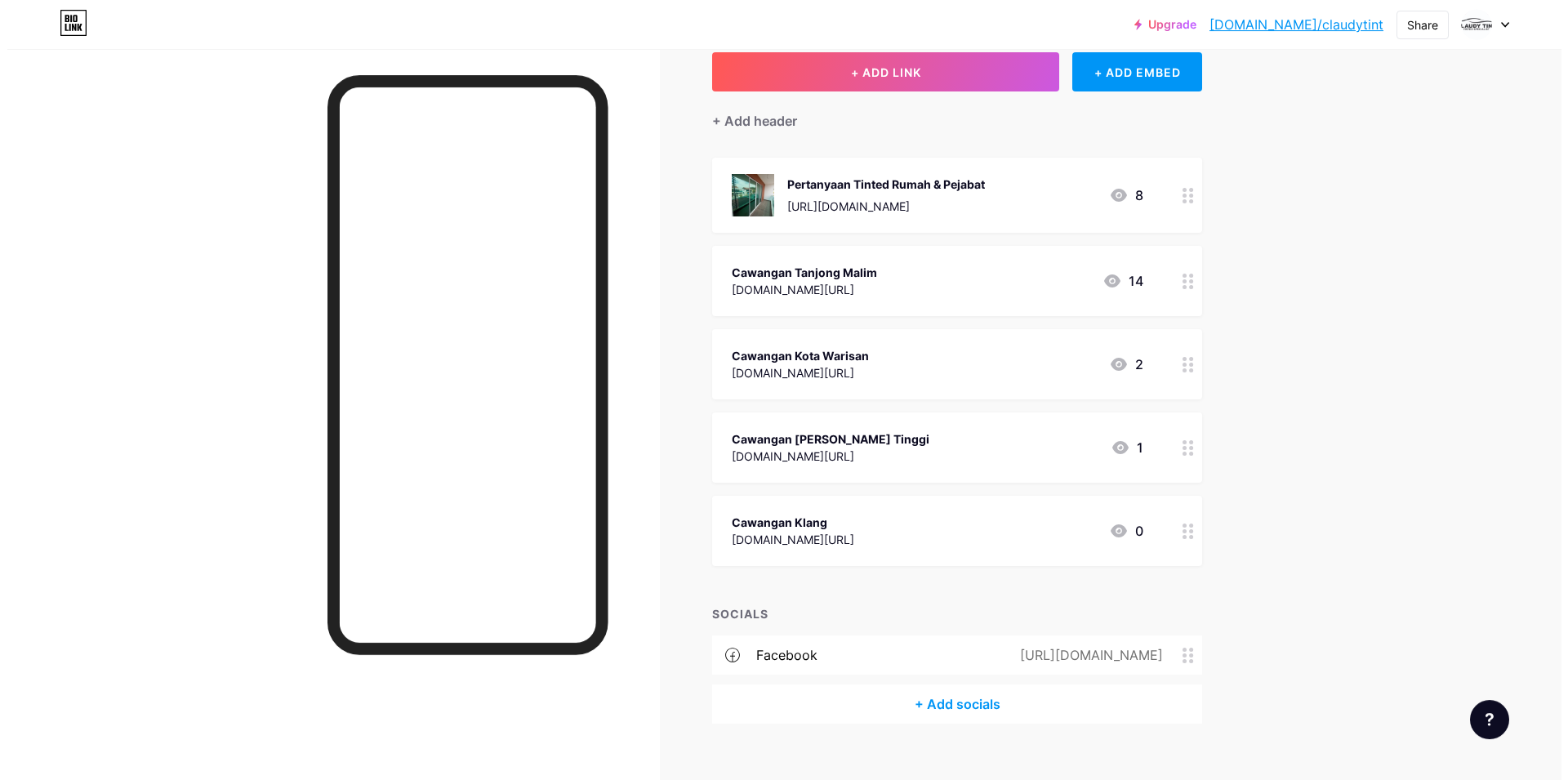
scroll to position [0, 0]
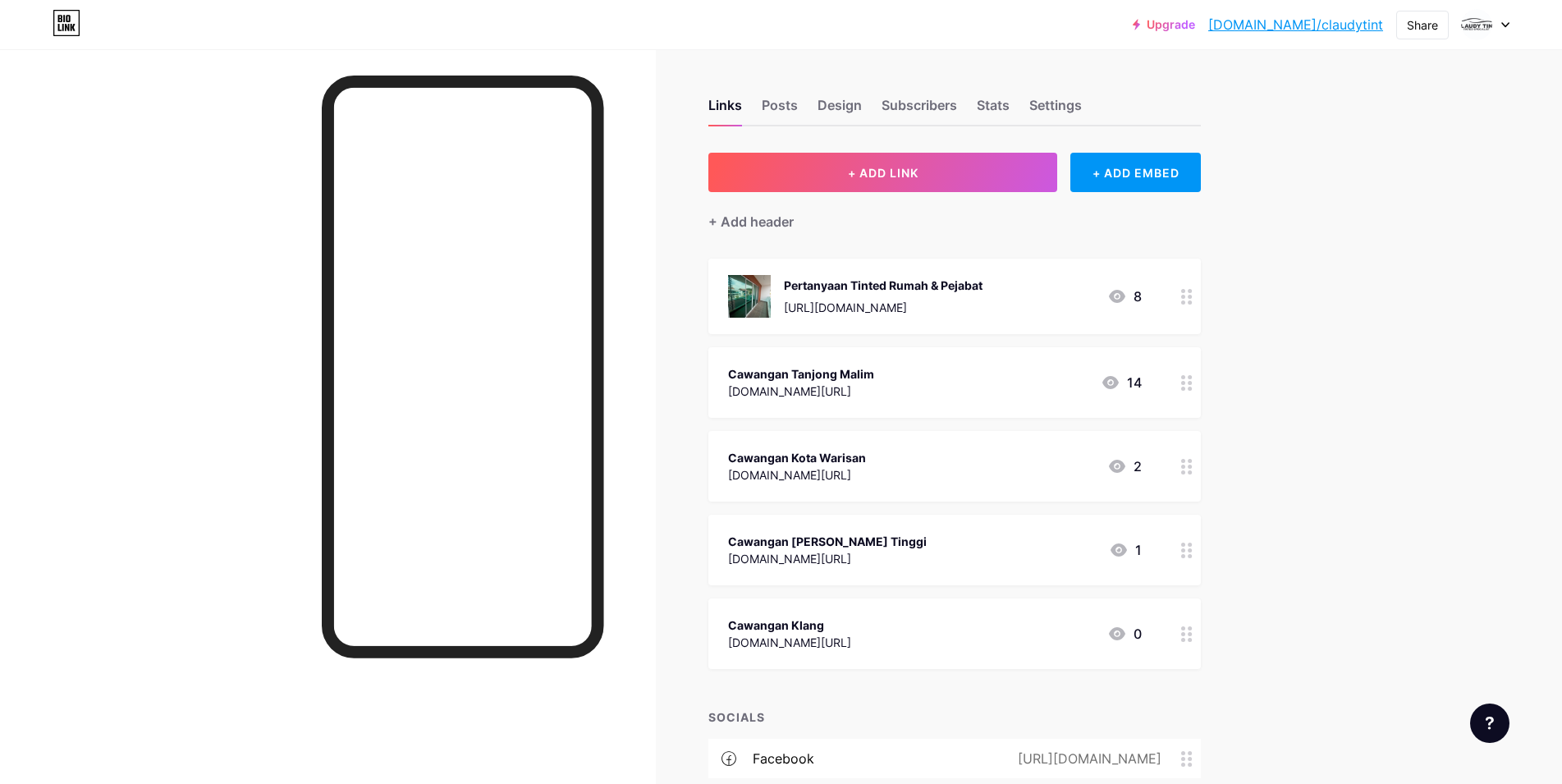
click at [1504, 32] on div at bounding box center [1485, 23] width 48 height 29
click at [1364, 231] on li "Logout" at bounding box center [1406, 230] width 204 height 44
